Goal: Use online tool/utility: Utilize a website feature to perform a specific function

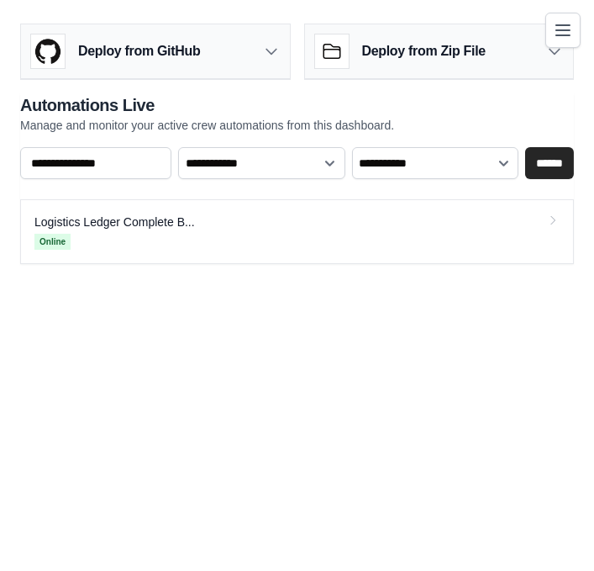
click at [577, 25] on button "Toggle navigation" at bounding box center [562, 30] width 35 height 35
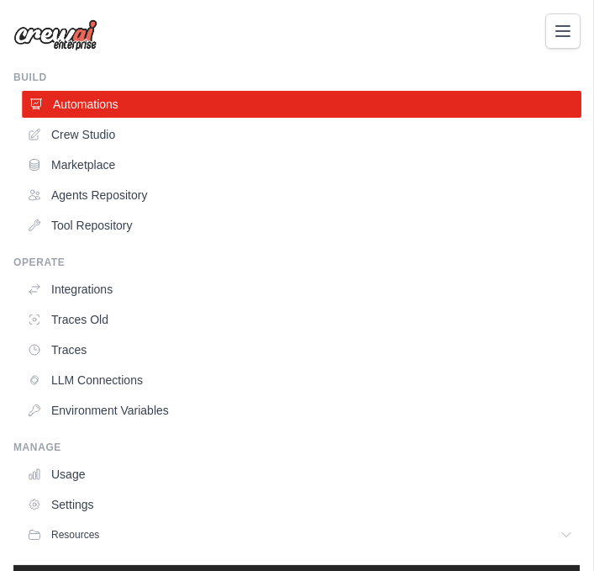
click at [245, 109] on link "Automations" at bounding box center [302, 104] width 560 height 27
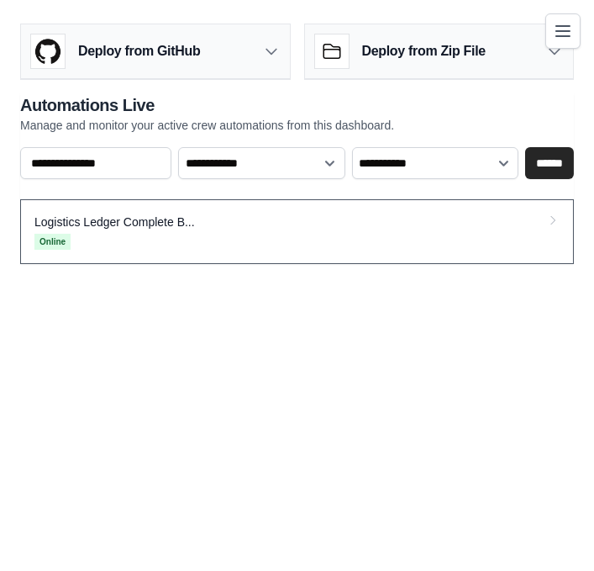
click at [461, 229] on link "Logistics Ledger Complete B... Online" at bounding box center [297, 231] width 554 height 65
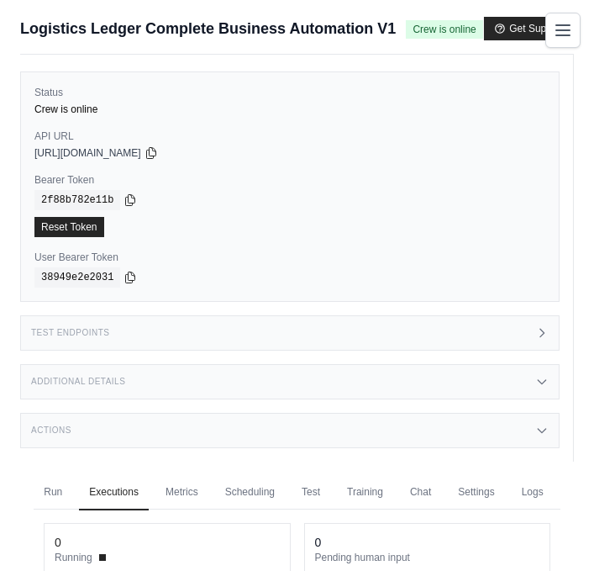
click at [577, 31] on button "Toggle navigation" at bounding box center [562, 30] width 35 height 35
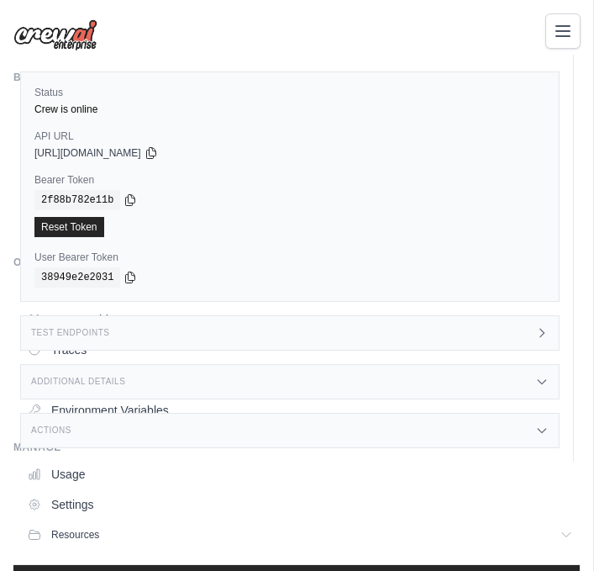
click at [75, 39] on img at bounding box center [55, 35] width 84 height 32
click at [570, 34] on icon "Toggle navigation" at bounding box center [563, 30] width 20 height 20
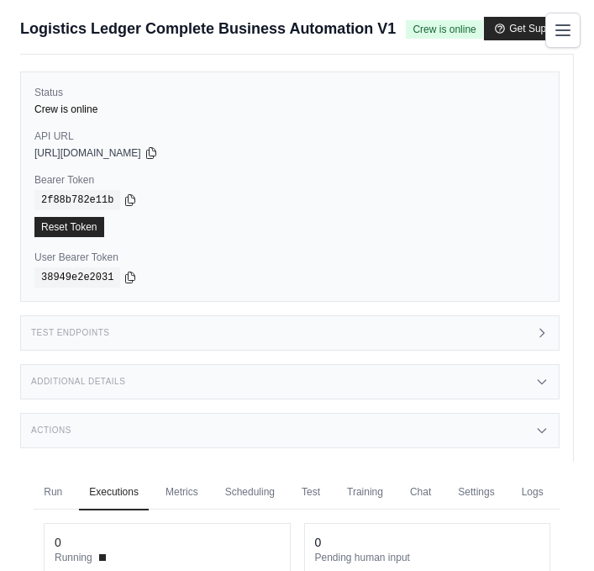
click at [572, 26] on icon "Toggle navigation" at bounding box center [563, 30] width 20 height 20
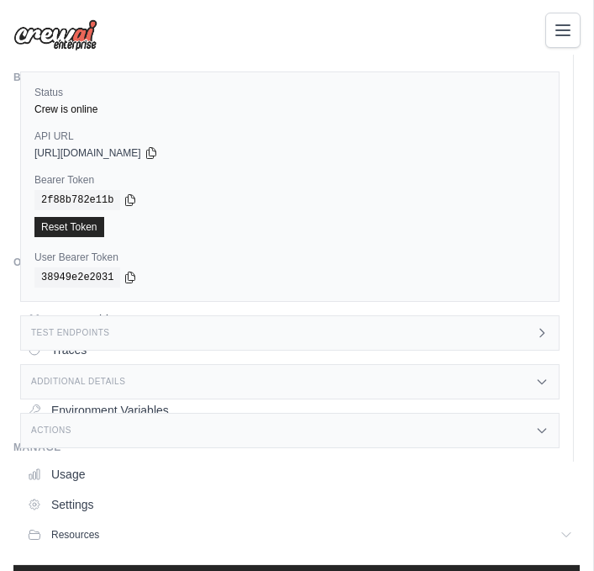
click at [566, 25] on icon "Toggle navigation" at bounding box center [563, 30] width 20 height 20
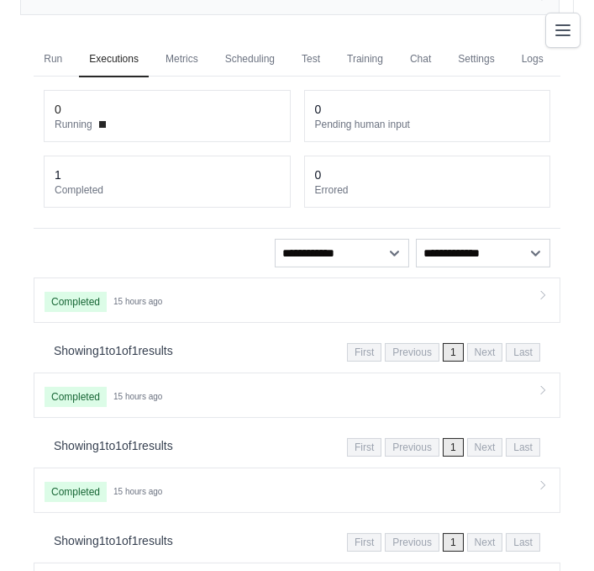
scroll to position [485, 0]
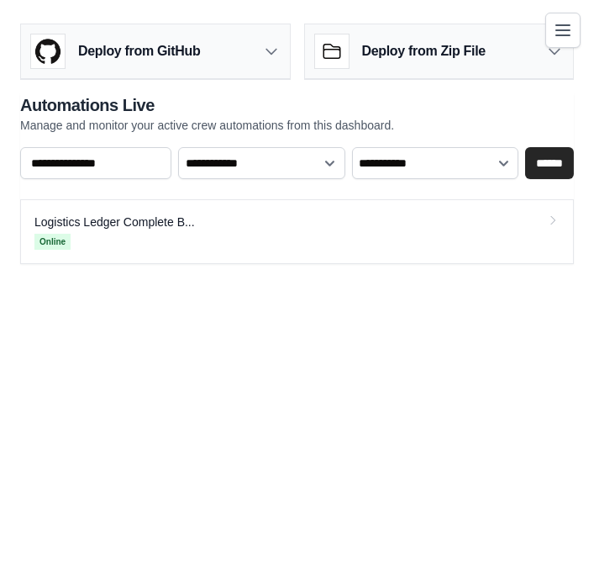
click at [568, 29] on icon "Toggle navigation" at bounding box center [563, 30] width 20 height 20
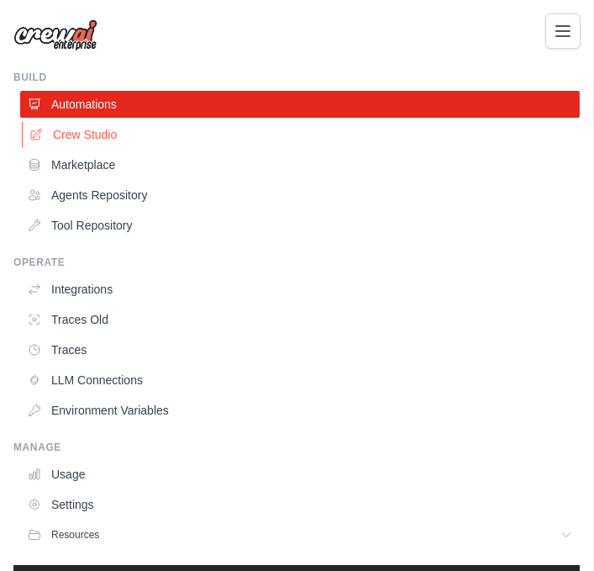
click at [127, 137] on link "Crew Studio" at bounding box center [302, 134] width 560 height 27
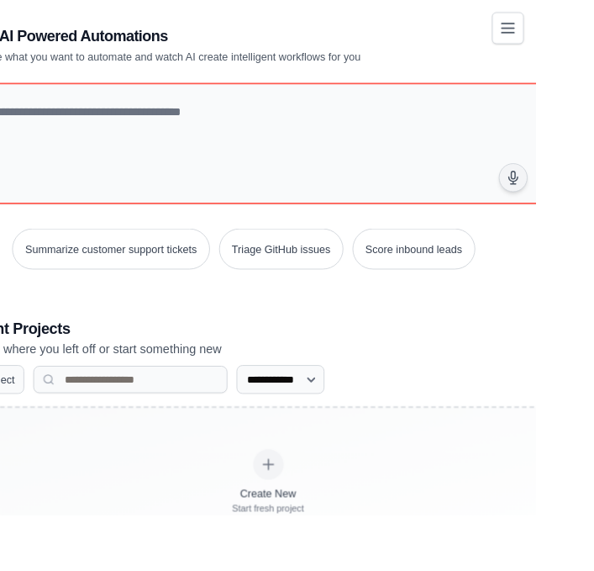
scroll to position [15, 0]
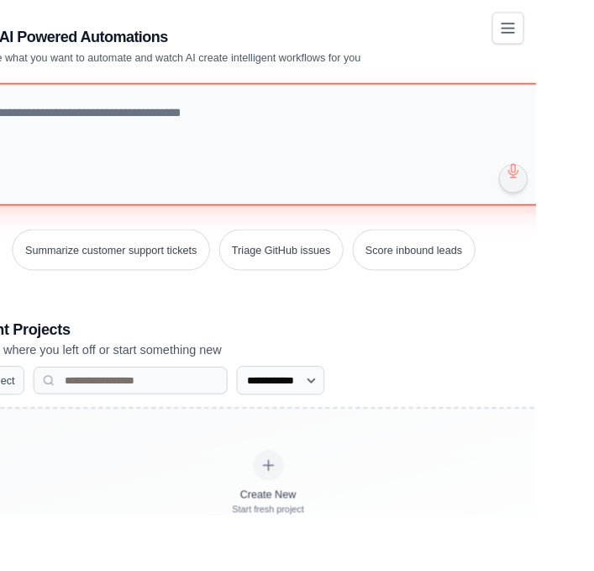
click at [398, 127] on textarea at bounding box center [296, 160] width 689 height 136
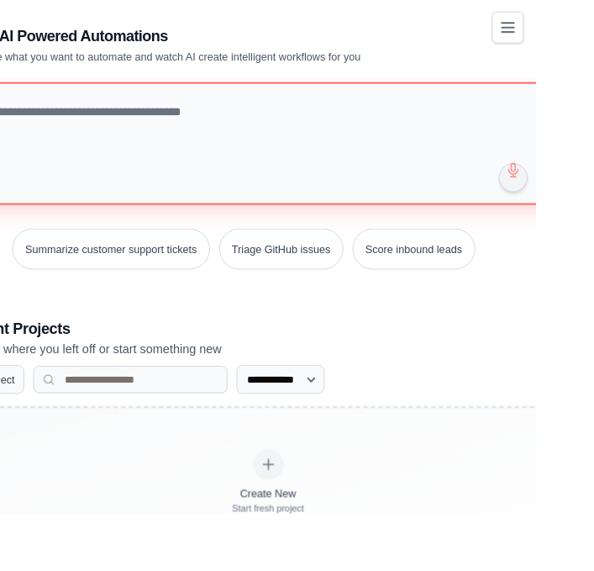
paste textarea "**********"
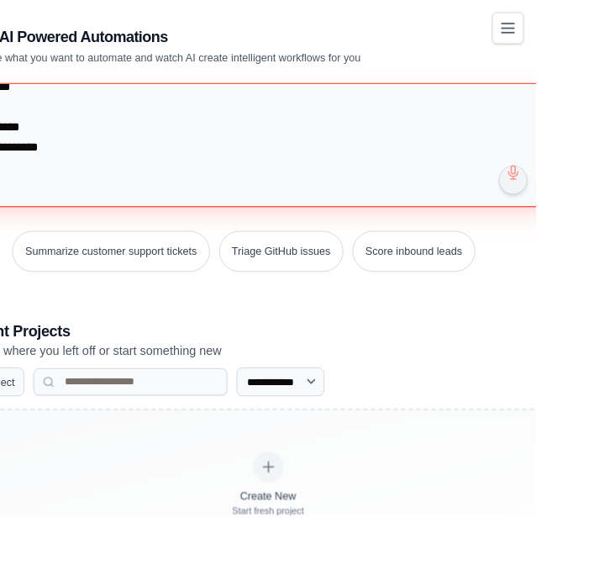
type textarea "**********"
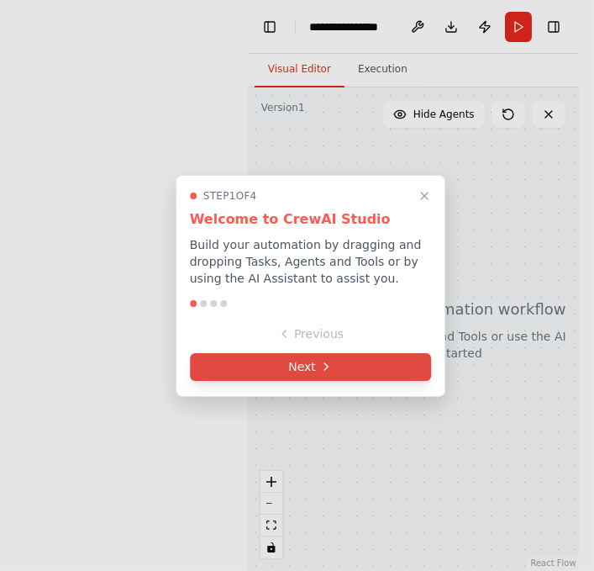
click at [364, 370] on button "Next" at bounding box center [311, 367] width 242 height 28
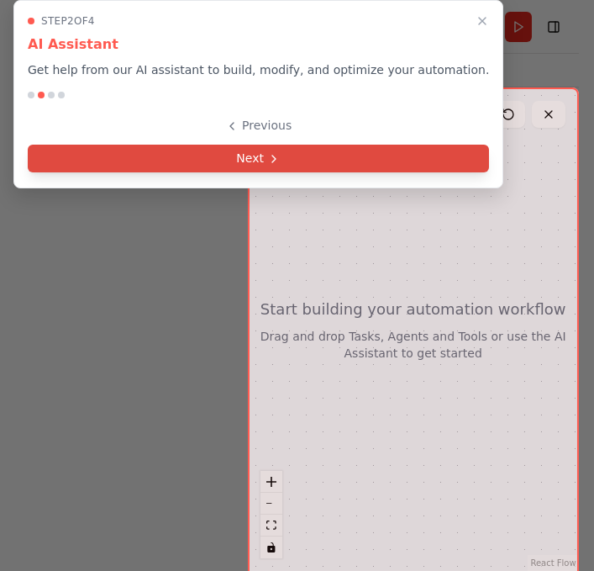
click at [349, 150] on button "Next" at bounding box center [258, 159] width 461 height 28
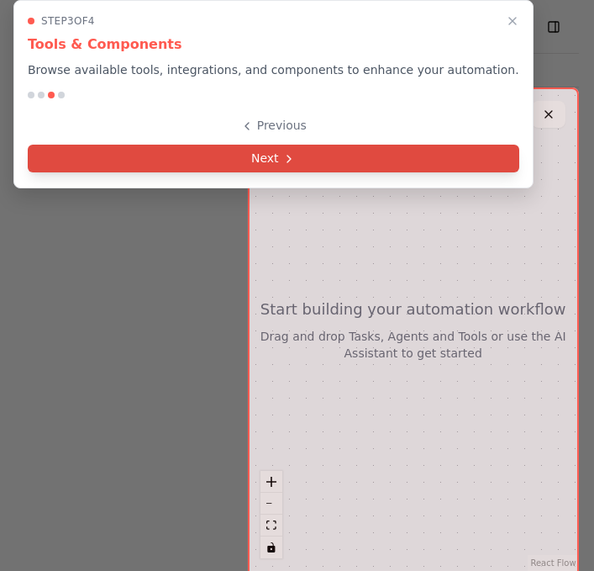
click at [354, 158] on button "Next" at bounding box center [274, 159] width 492 height 28
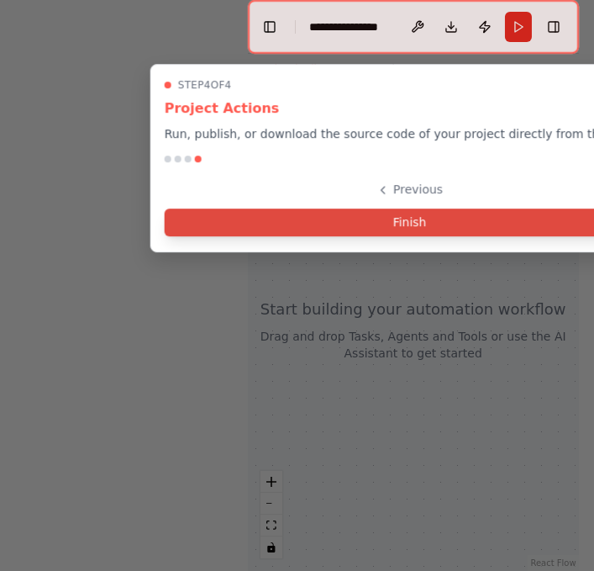
click at [467, 219] on button "Finish" at bounding box center [410, 222] width 491 height 28
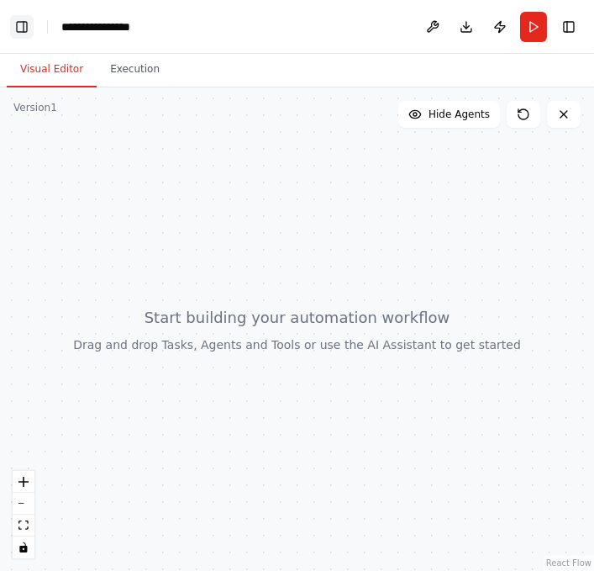
click at [13, 20] on button "Toggle Left Sidebar" at bounding box center [22, 27] width 24 height 24
click at [23, 20] on button "Toggle Left Sidebar" at bounding box center [22, 27] width 24 height 24
click at [17, 18] on button "Toggle Left Sidebar" at bounding box center [22, 27] width 24 height 24
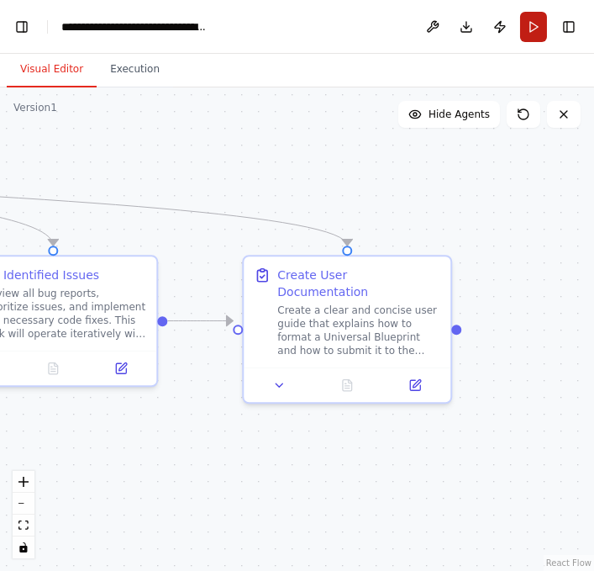
click at [534, 18] on button "Run" at bounding box center [533, 27] width 27 height 30
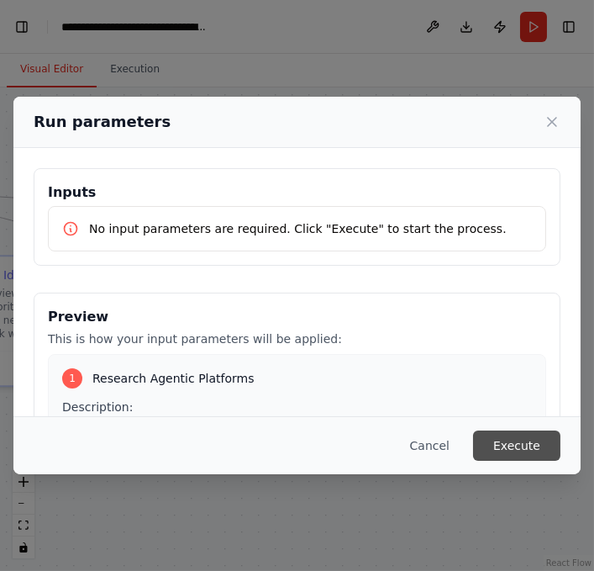
click at [535, 461] on button "Execute" at bounding box center [516, 445] width 87 height 30
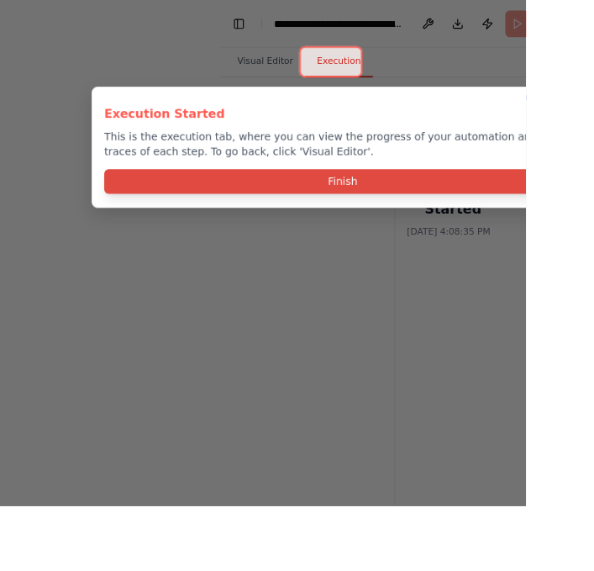
click at [502, 196] on button "Finish" at bounding box center [387, 205] width 539 height 28
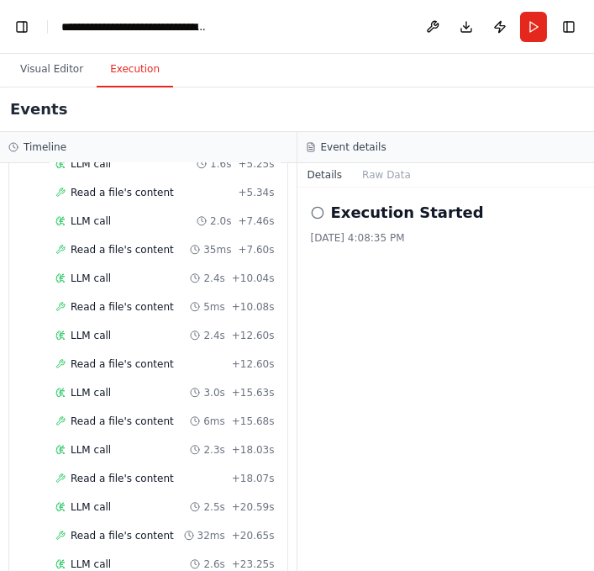
scroll to position [25, 0]
